Goal: Task Accomplishment & Management: Complete application form

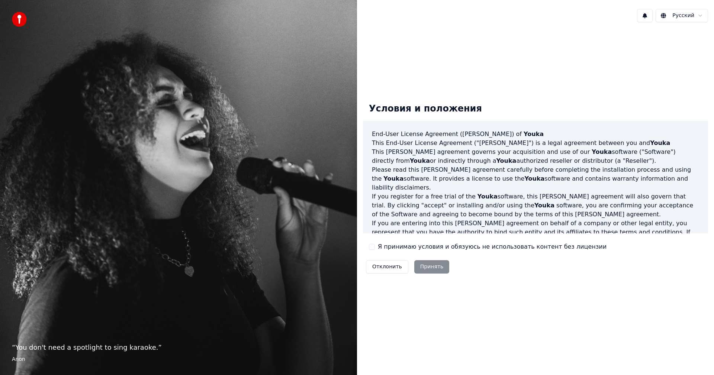
click at [374, 248] on button "Я принимаю условия и обязуюсь не использовать контент без лицензии" at bounding box center [372, 247] width 6 height 6
click at [425, 269] on button "Принять" at bounding box center [432, 266] width 35 height 13
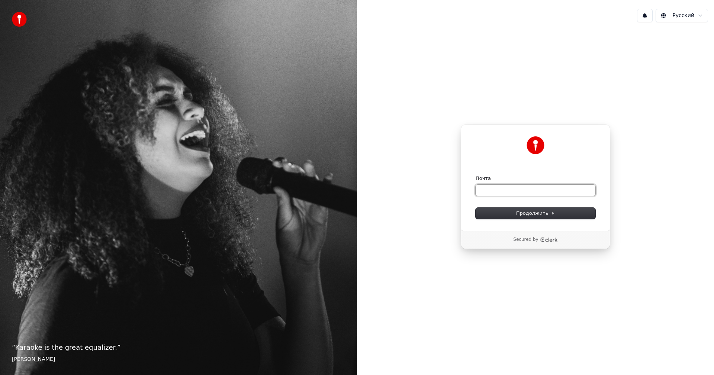
click at [492, 188] on input "Почта" at bounding box center [536, 190] width 120 height 11
click at [533, 239] on p "Secured by" at bounding box center [526, 240] width 25 height 6
click at [525, 240] on p "Secured by" at bounding box center [526, 240] width 25 height 6
click at [509, 190] on input "Почта" at bounding box center [536, 190] width 120 height 11
click at [529, 212] on span "Продолжить" at bounding box center [536, 213] width 39 height 7
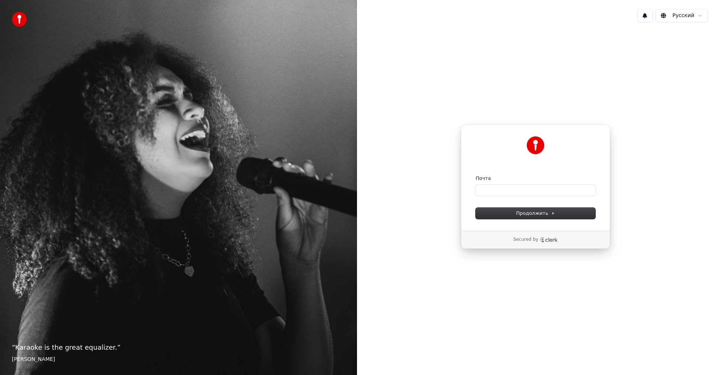
click at [528, 206] on form "Почта Продолжить" at bounding box center [536, 197] width 120 height 44
click at [491, 191] on input "Почта" at bounding box center [536, 190] width 120 height 11
click at [453, 292] on div "Продолжить с помощью Google или Почта Продолжить Secured by" at bounding box center [535, 186] width 357 height 317
